Goal: Information Seeking & Learning: Learn about a topic

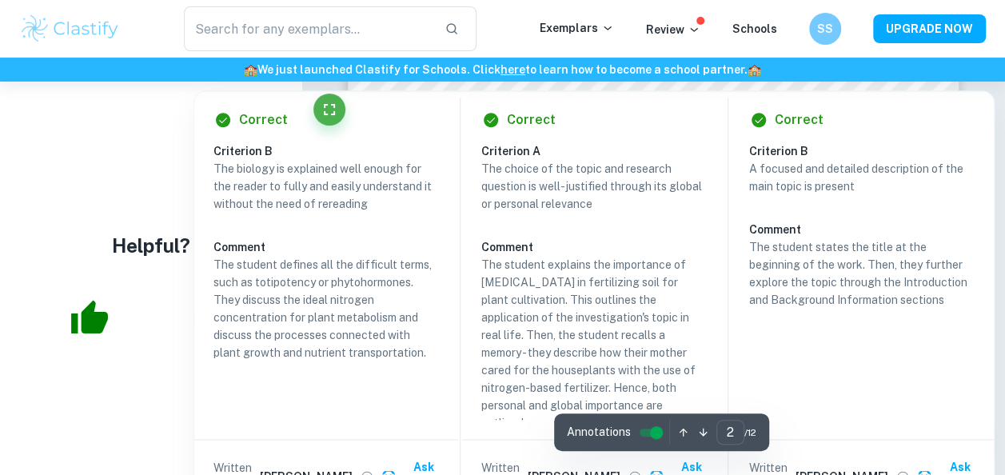
scroll to position [757, 0]
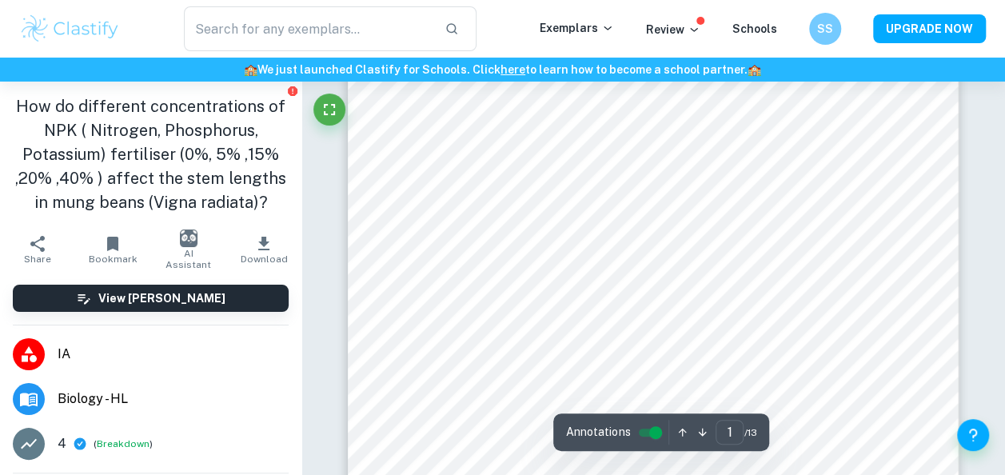
scroll to position [167, 0]
